Goal: Task Accomplishment & Management: Complete application form

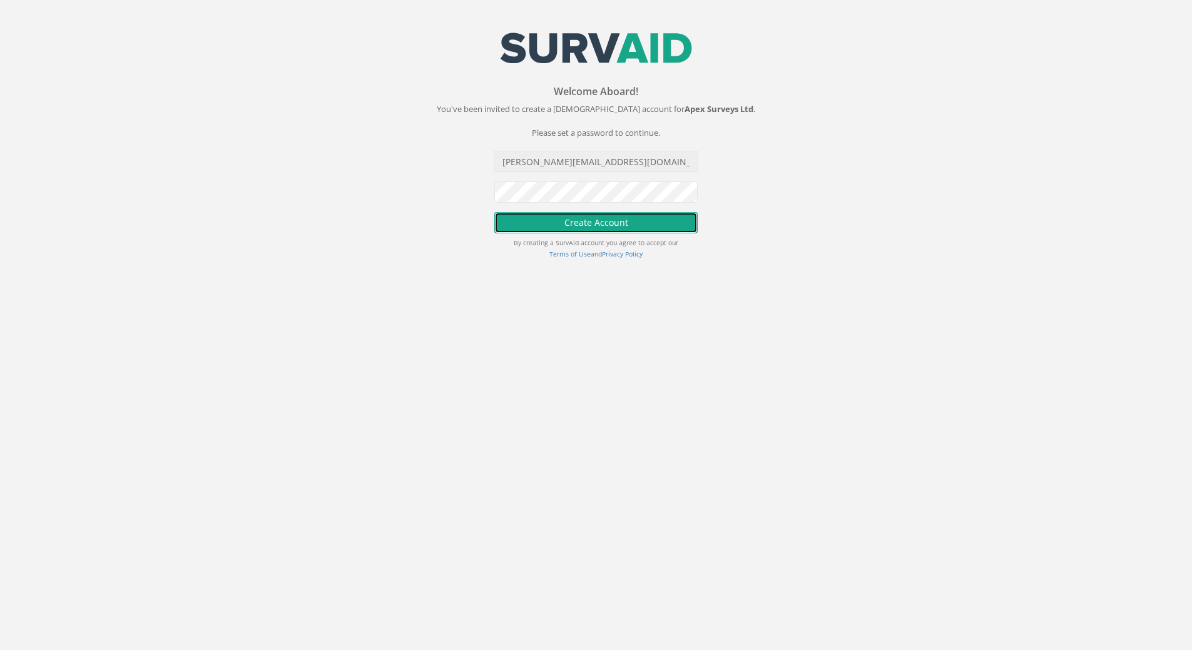
click at [615, 215] on button "Create Account" at bounding box center [595, 222] width 203 height 21
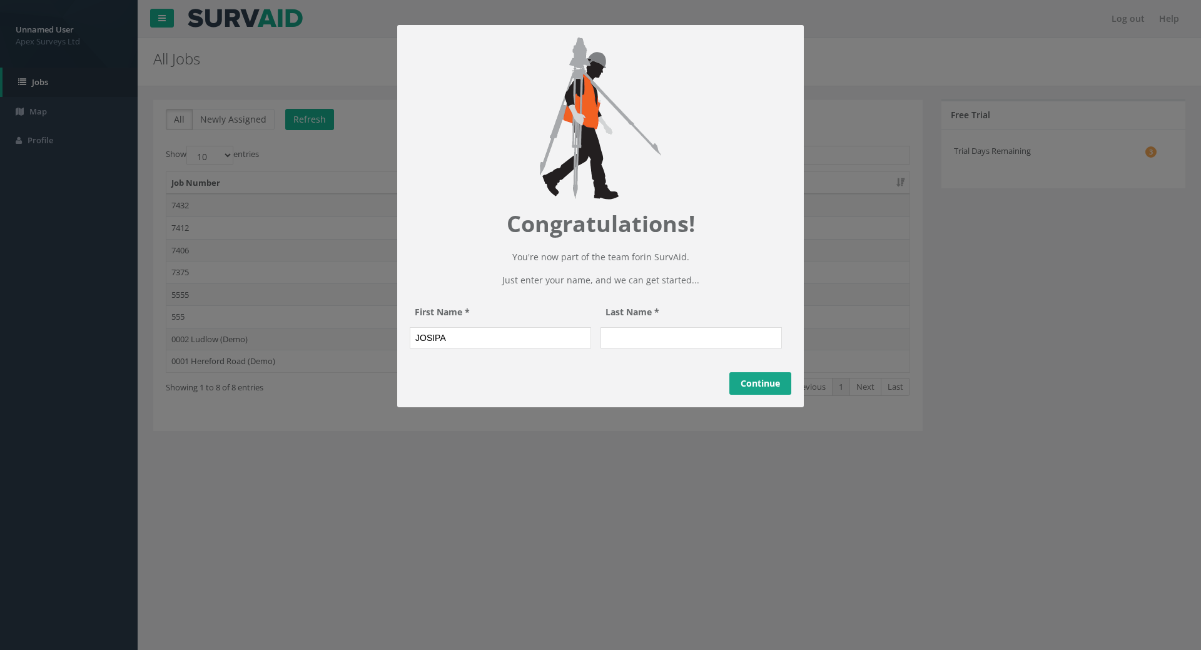
type input "JOSIPA"
click at [636, 348] on input "Last Name *" at bounding box center [690, 337] width 181 height 21
drag, startPoint x: 463, startPoint y: 356, endPoint x: 349, endPoint y: 348, distance: 114.7
click at [349, 348] on appcues "Congratulations! You're now part of the team for in SurvAid. Just enter your na…" at bounding box center [600, 325] width 1201 height 650
type input "Josipa"
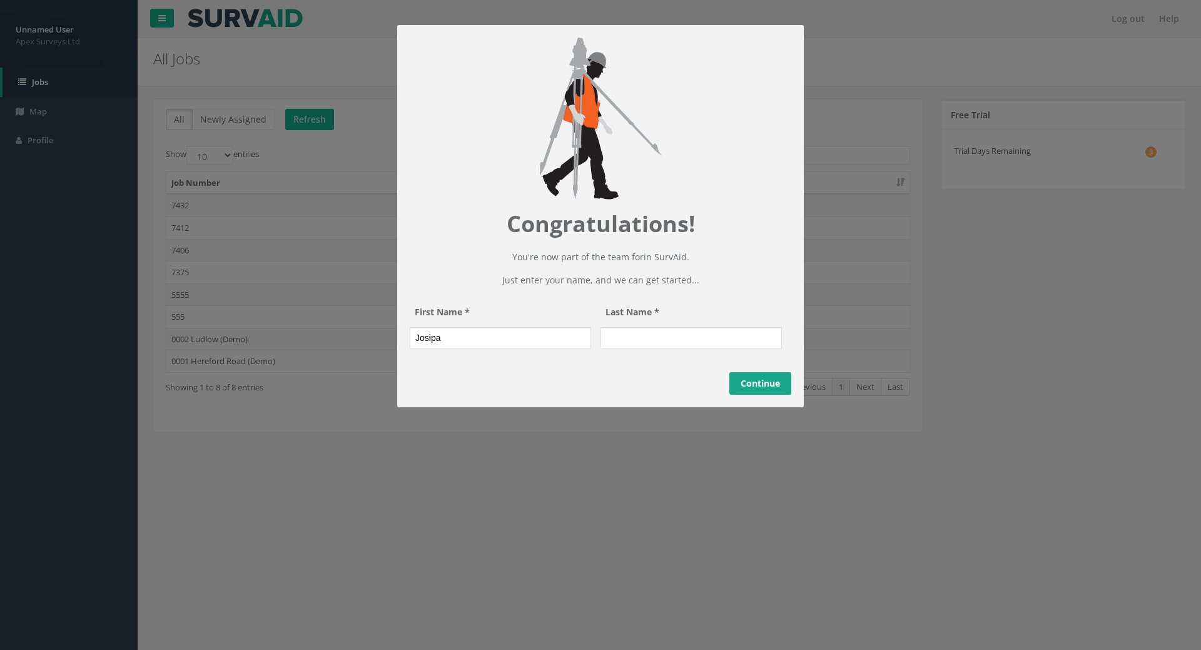
click at [624, 348] on input "Last Name *" at bounding box center [690, 337] width 181 height 21
type input "Papic"
click at [741, 395] on link "Continue" at bounding box center [760, 383] width 62 height 23
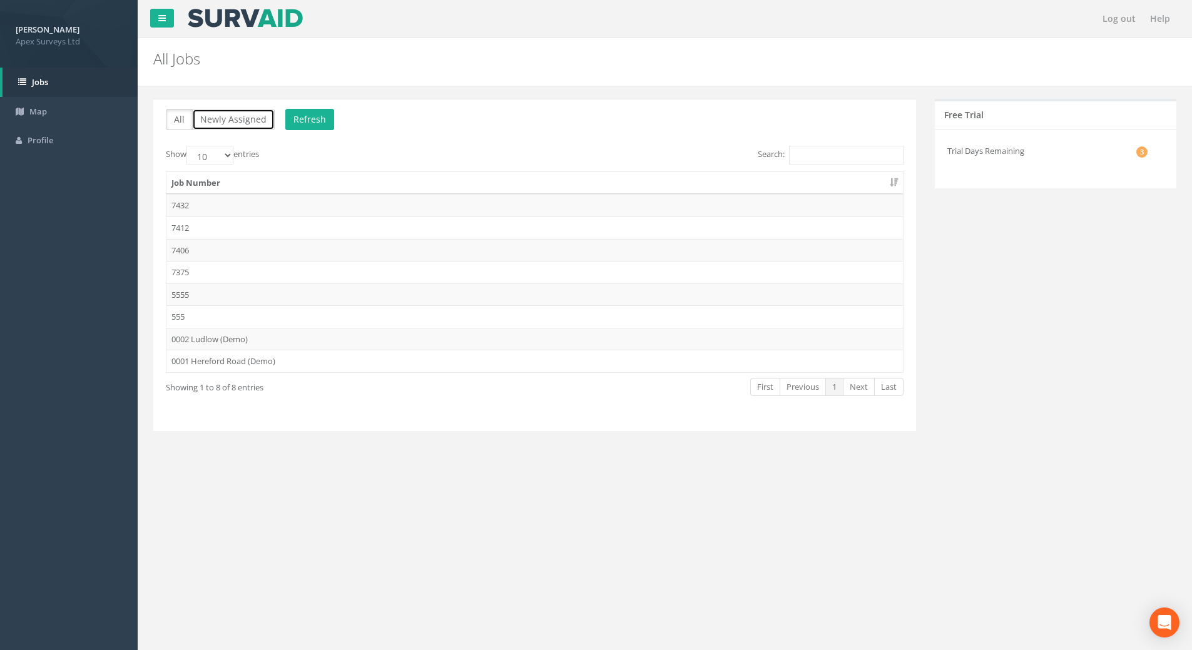
click at [251, 122] on button "Newly Assigned" at bounding box center [233, 119] width 83 height 21
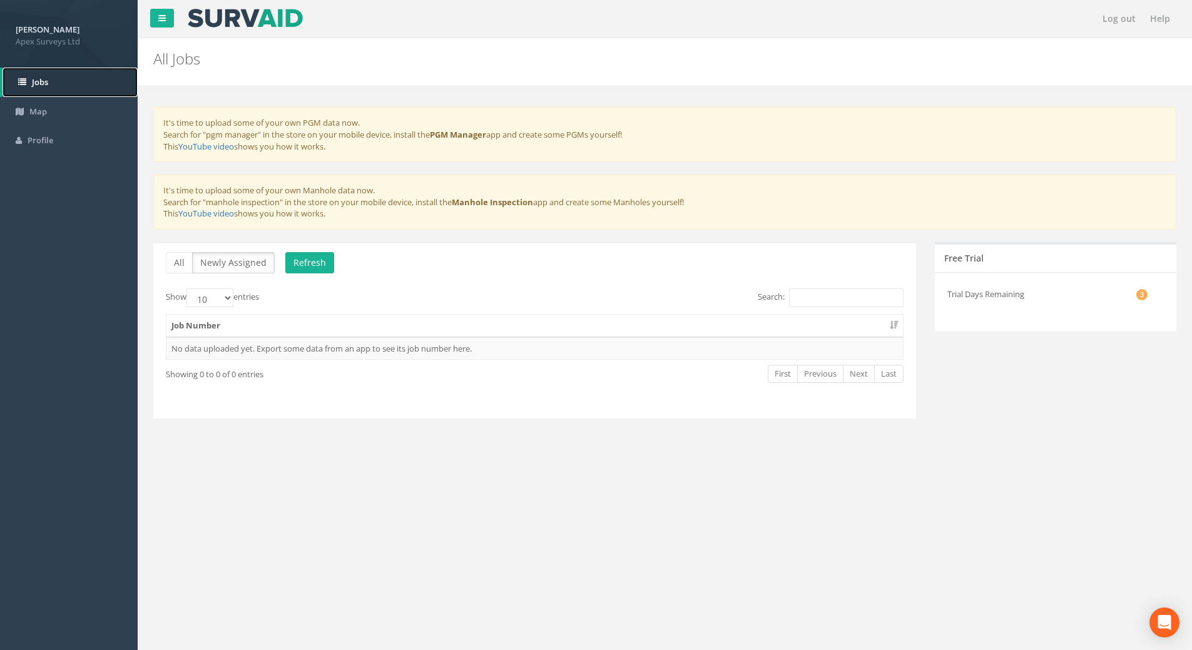
click at [55, 81] on link "Jobs" at bounding box center [70, 82] width 135 height 29
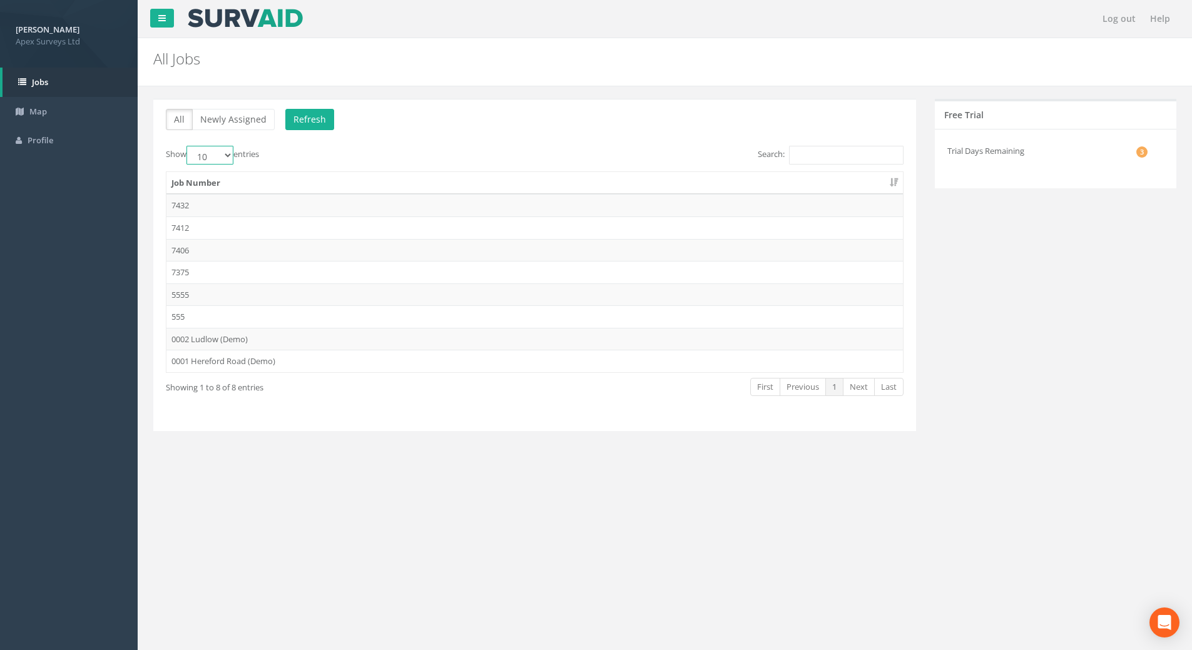
click at [231, 155] on select "10 25 50 100" at bounding box center [209, 155] width 47 height 19
